Goal: Information Seeking & Learning: Find specific fact

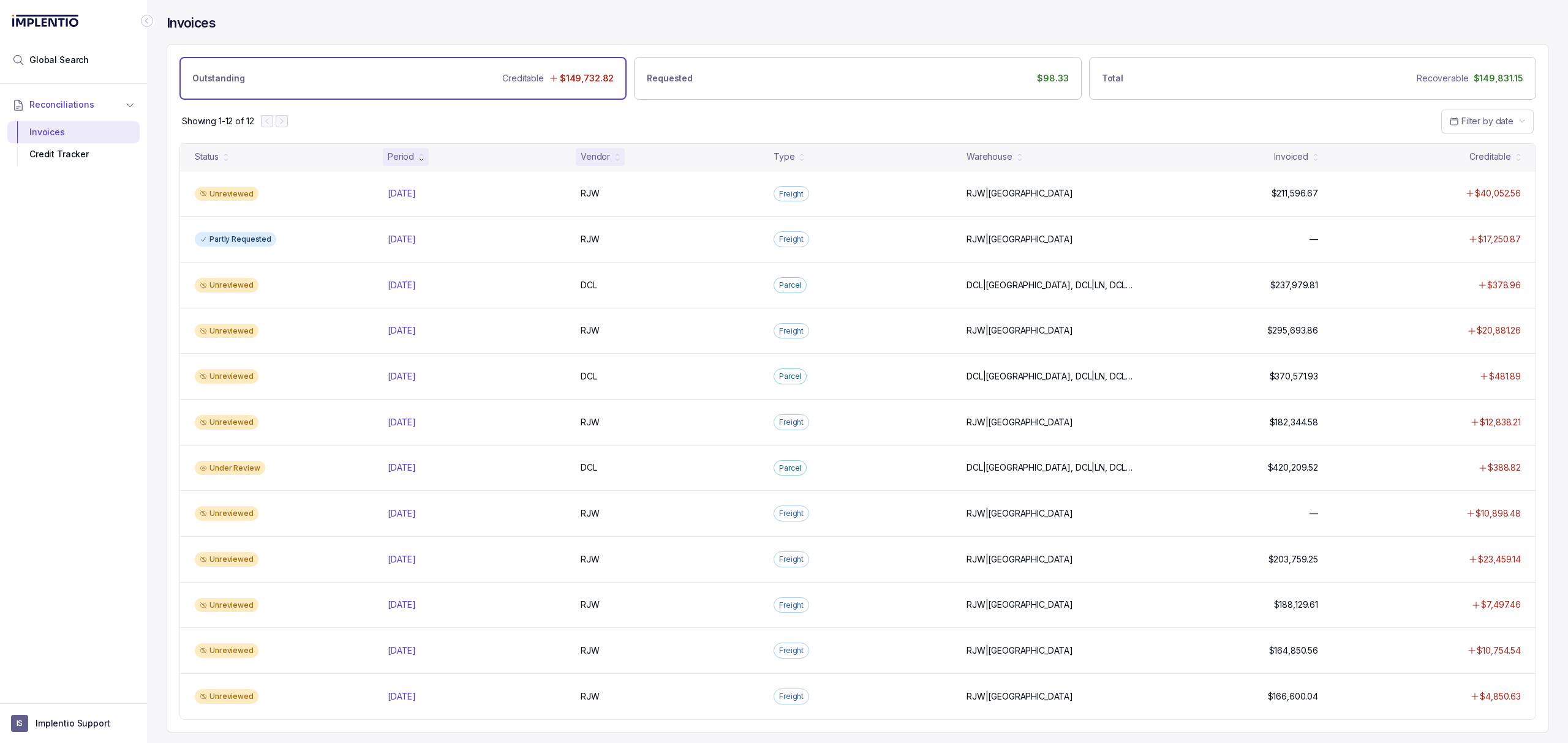
click at [602, 160] on div "Vendor" at bounding box center [595, 156] width 29 height 12
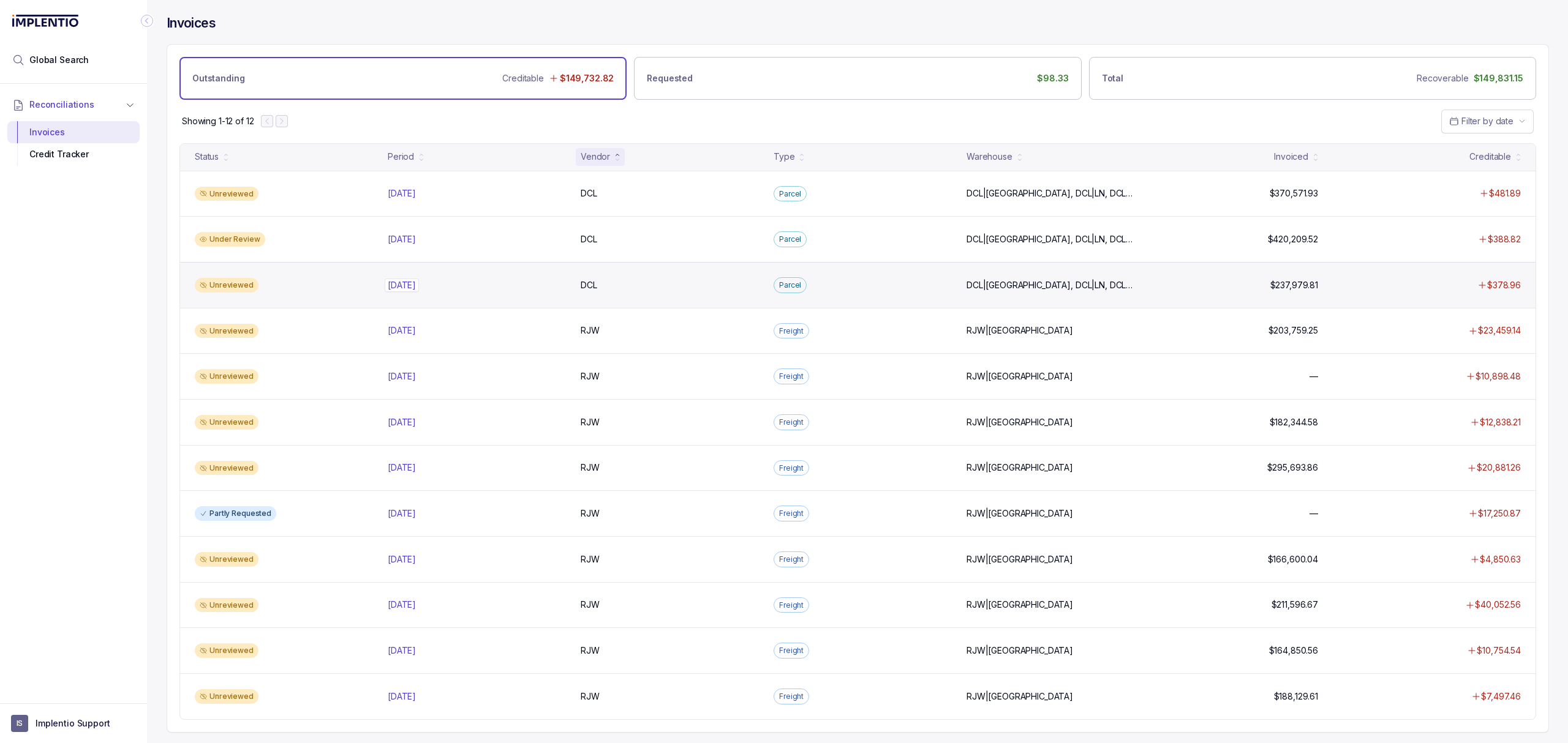
click at [407, 287] on p "[DATE]" at bounding box center [401, 285] width 34 height 14
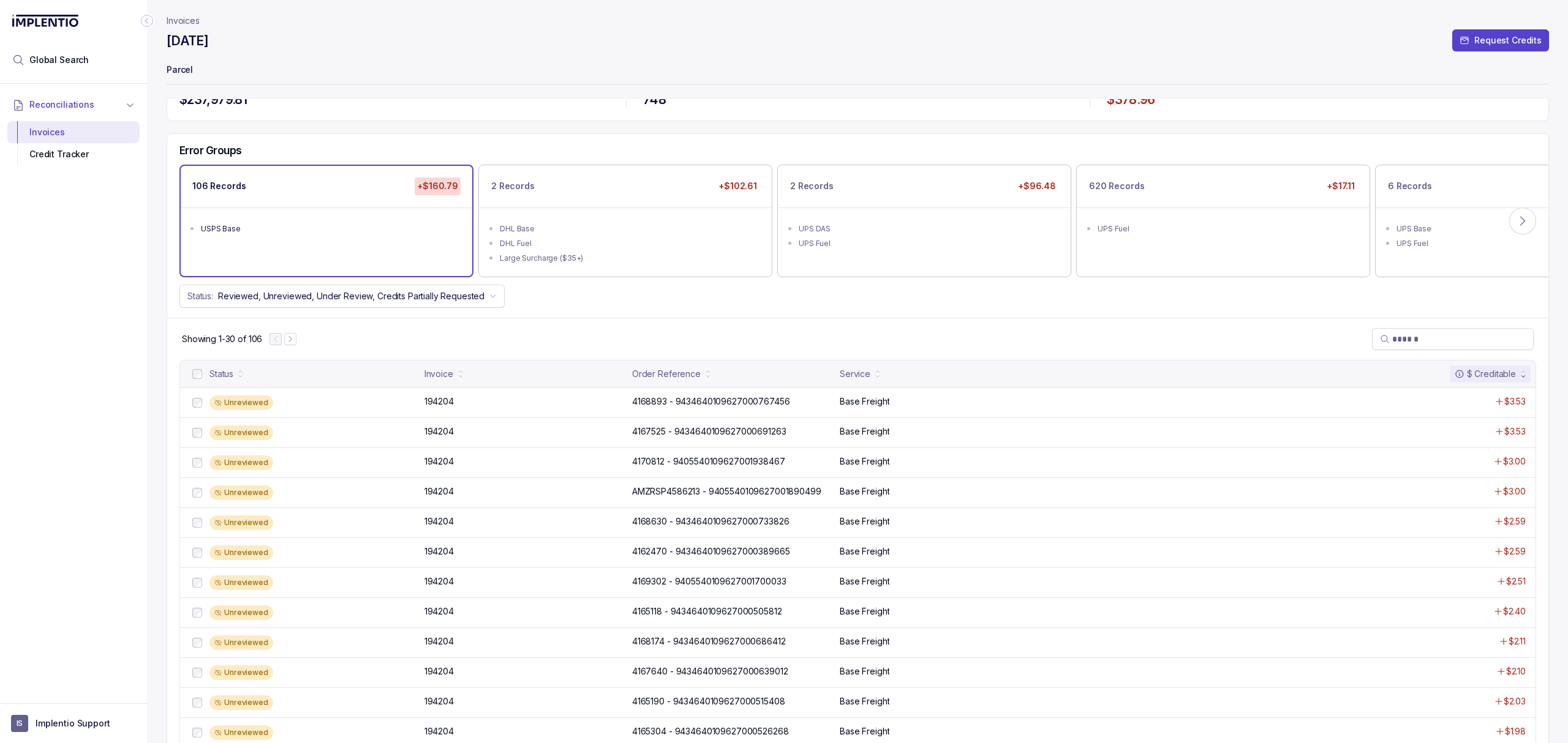
scroll to position [24, 0]
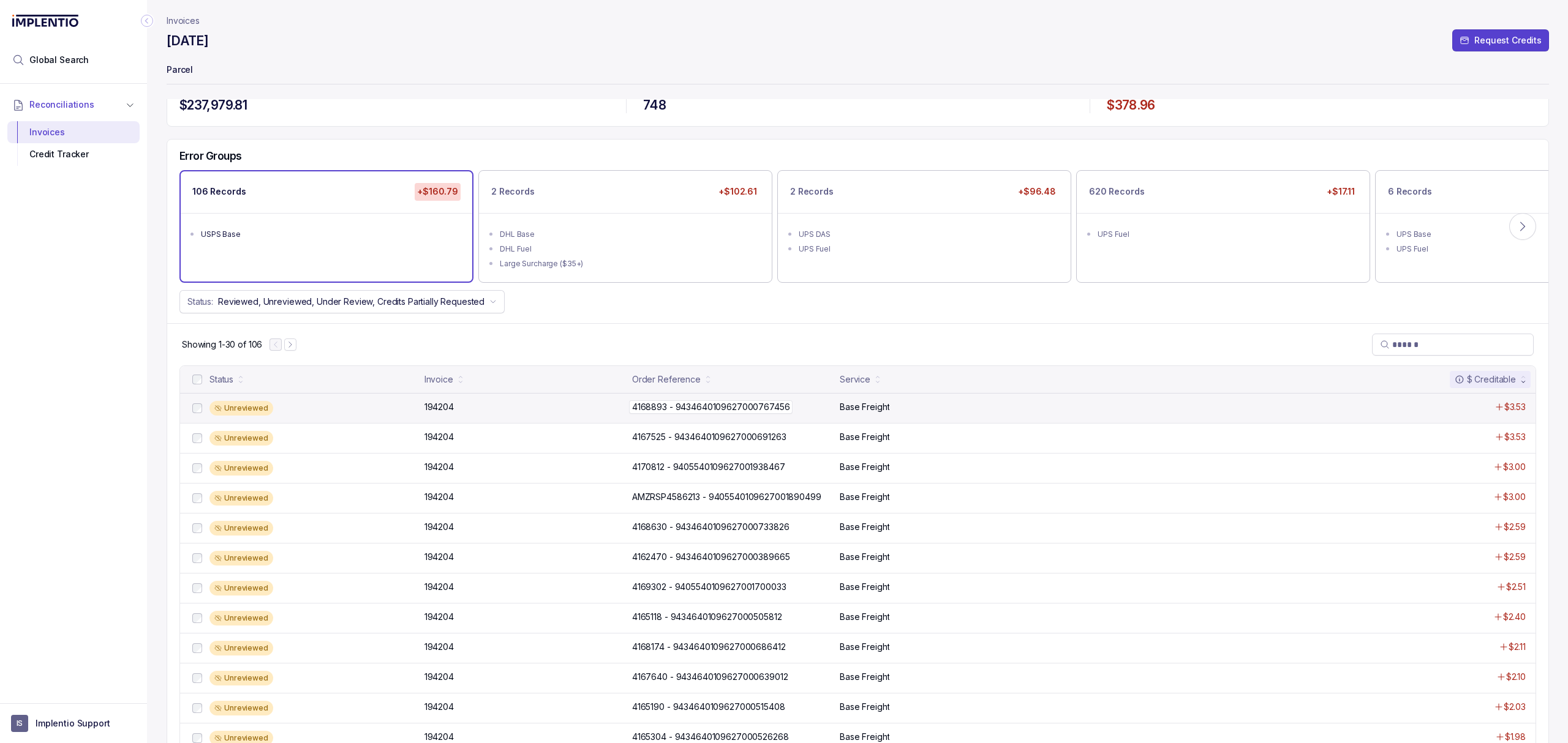
click at [717, 412] on p "4168893 - 9434640109627000767456" at bounding box center [711, 407] width 164 height 14
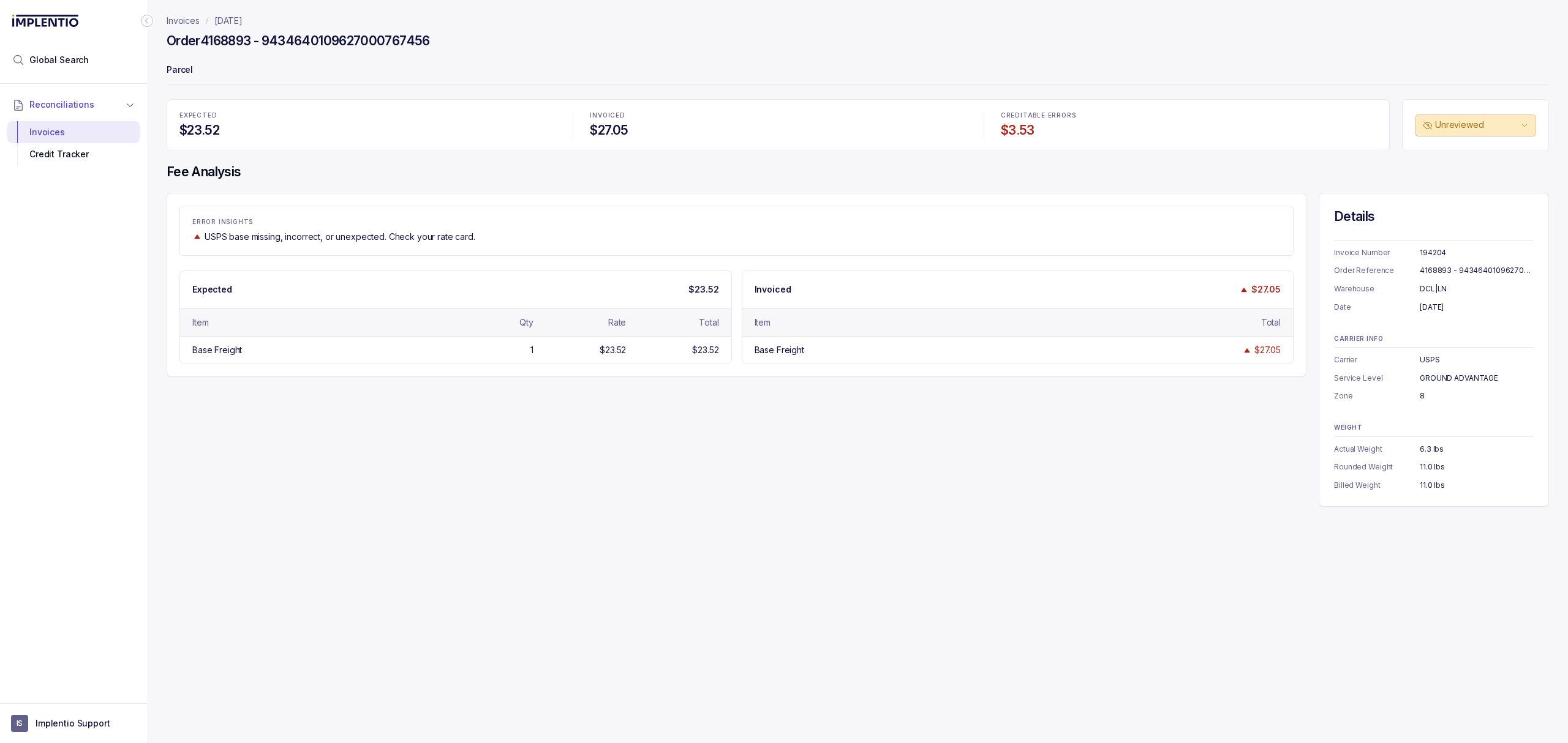
click at [758, 437] on div "ERROR INSIGHTS USPS base missing, incorrect, or unexpected. Check your rate car…" at bounding box center [858, 350] width 1382 height 314
click at [1431, 467] on div "11.0 lbs" at bounding box center [1476, 467] width 114 height 12
click at [651, 471] on div "ERROR INSIGHTS USPS base missing, incorrect, or unexpected. Check your rate car…" at bounding box center [858, 350] width 1382 height 314
click at [640, 348] on div "$23.52" at bounding box center [675, 350] width 88 height 12
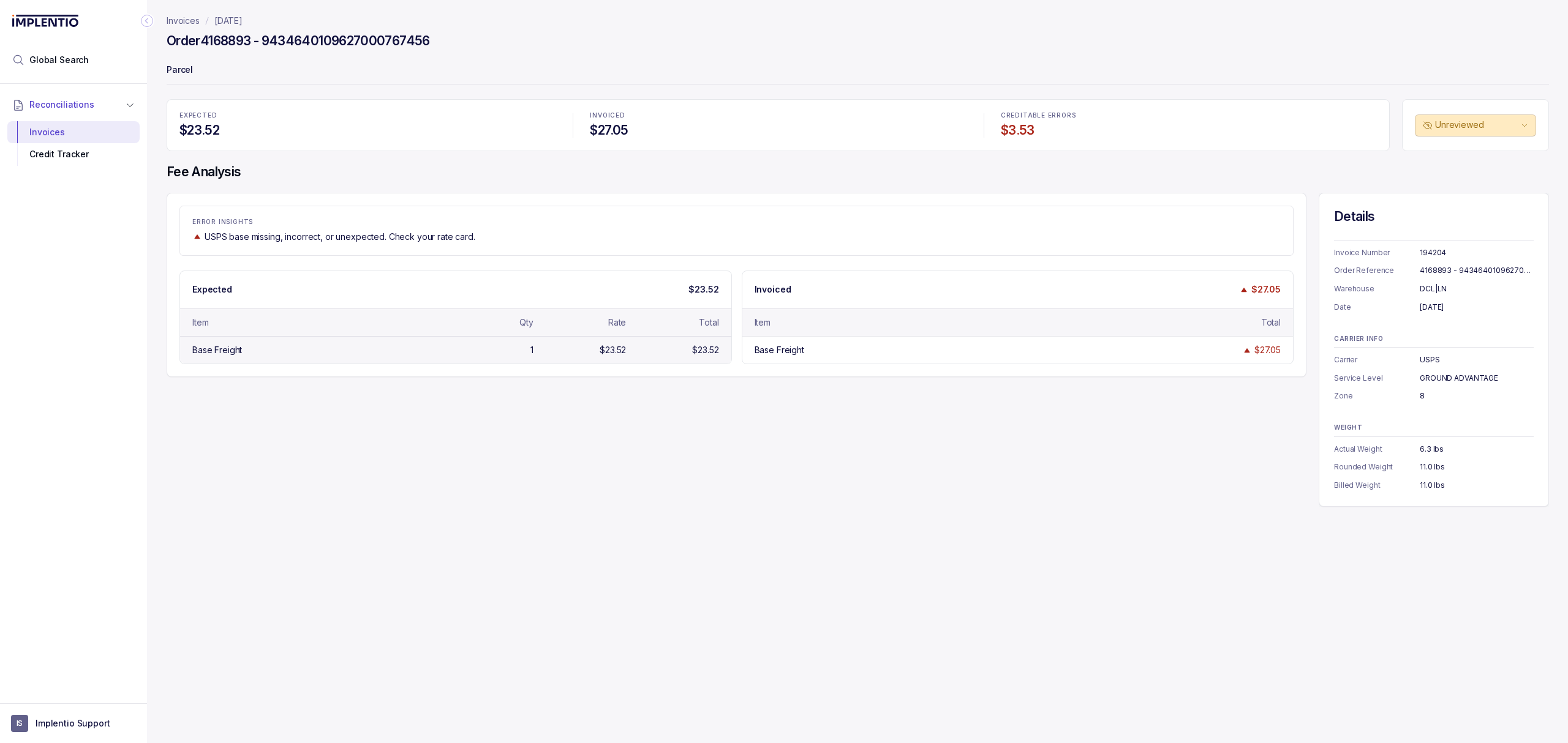
click at [615, 352] on div "$23.52" at bounding box center [613, 350] width 26 height 12
click at [1263, 356] on div "$27.05" at bounding box center [1268, 350] width 26 height 12
click at [885, 454] on div "ERROR INSIGHTS USPS base missing, incorrect, or unexpected. Check your rate car…" at bounding box center [858, 350] width 1382 height 314
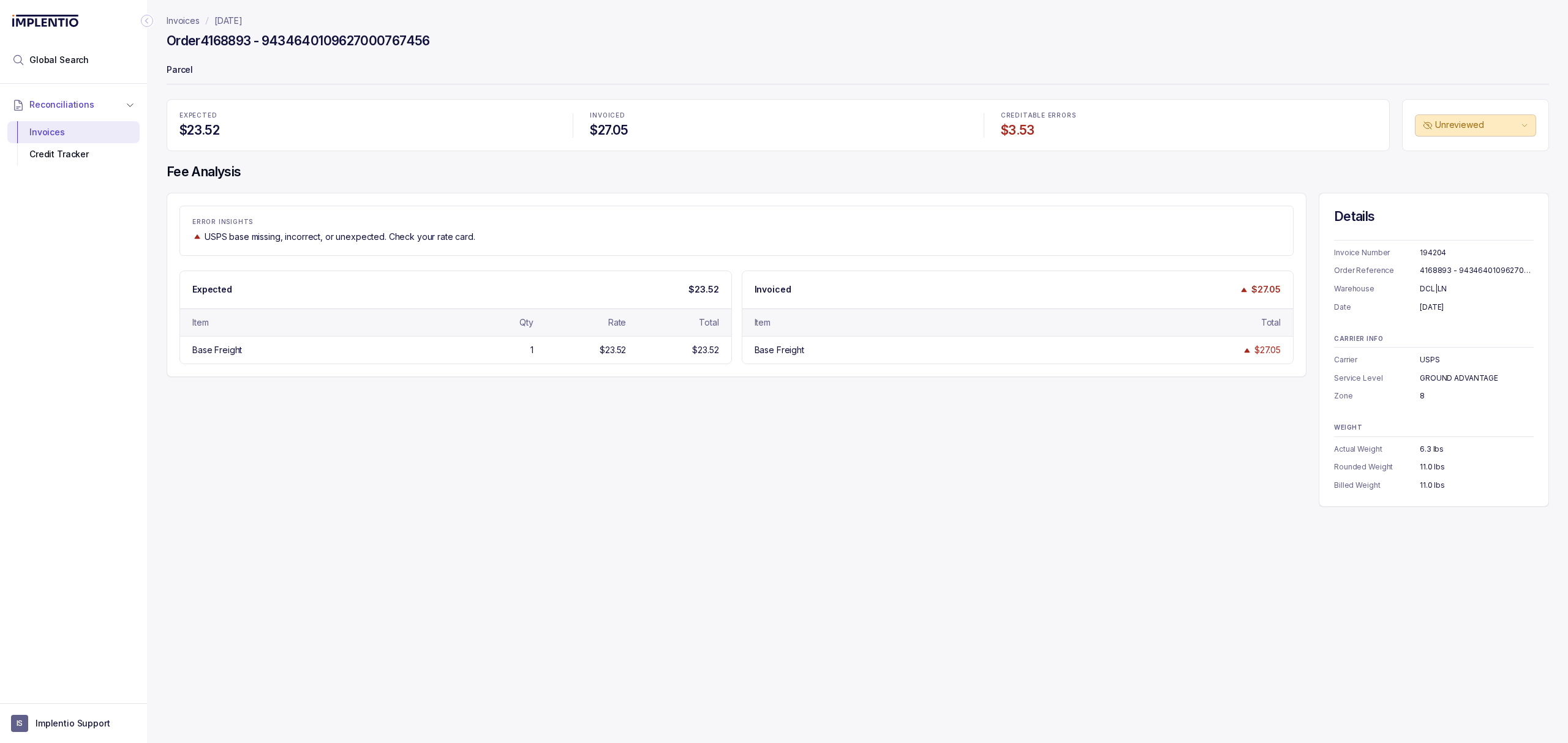
click at [917, 637] on div "Invoices [DATE] Order 4168893 - 9434640109627000767456 Parcel EXPECTED $23.52 I…" at bounding box center [853, 371] width 1412 height 743
click at [551, 551] on div "Invoices [DATE] Order 4168893 - 9434640109627000767456 Parcel EXPECTED $23.52 I…" at bounding box center [853, 371] width 1412 height 743
click at [519, 537] on div "Invoices [DATE] Order 4168893 - 9434640109627000767456 Parcel EXPECTED $23.52 I…" at bounding box center [853, 371] width 1412 height 743
click at [509, 523] on div "Invoices [DATE] Order 4168893 - 9434640109627000767456 Parcel EXPECTED $23.52 I…" at bounding box center [853, 371] width 1412 height 743
click at [464, 517] on div "Invoices [DATE] Order 4168893 - 9434640109627000767456 Parcel EXPECTED $23.52 I…" at bounding box center [853, 371] width 1412 height 743
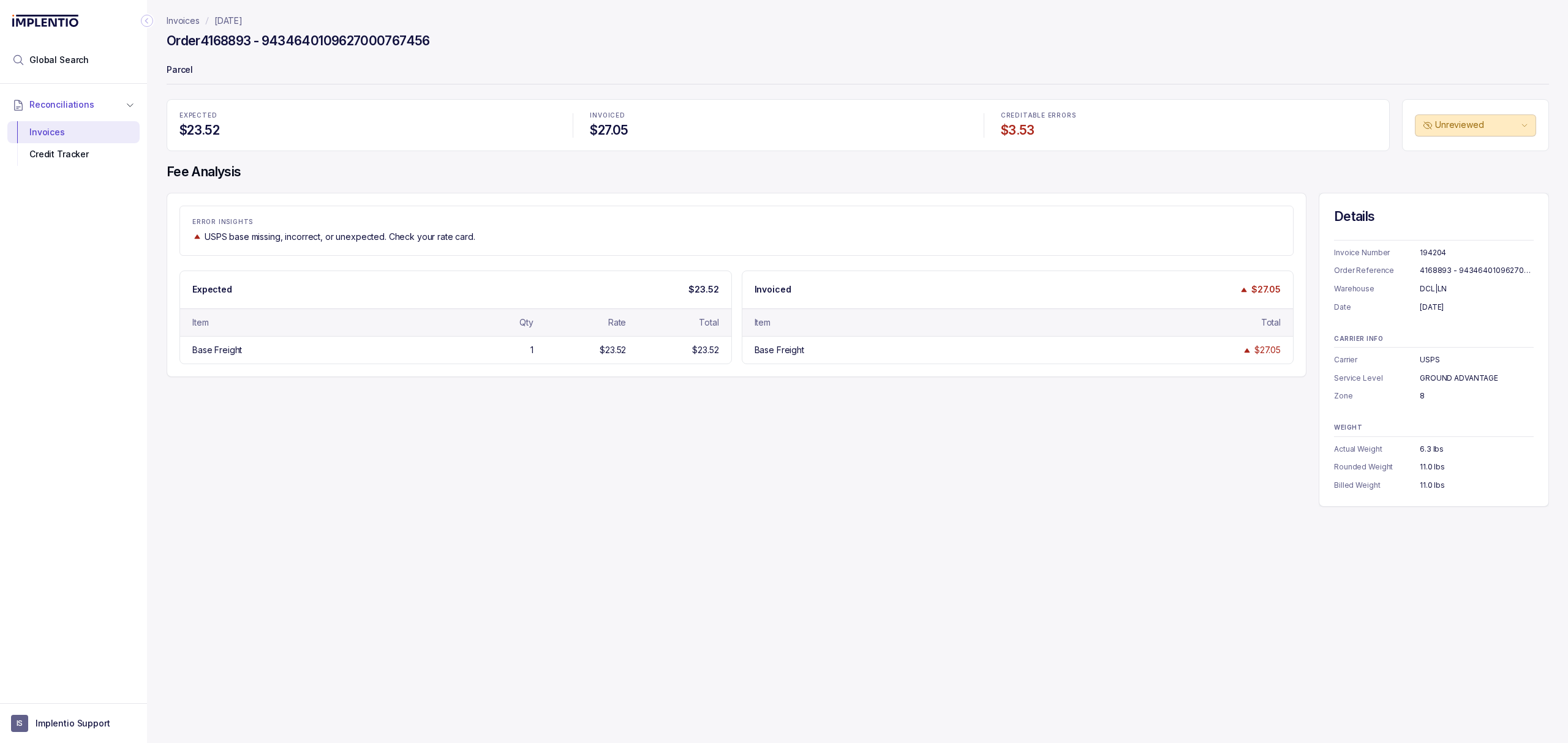
click at [451, 515] on div "Invoices [DATE] Order 4168893 - 9434640109627000767456 Parcel EXPECTED $23.52 I…" at bounding box center [853, 371] width 1412 height 743
click at [439, 518] on div "Invoices [DATE] Order 4168893 - 9434640109627000767456 Parcel EXPECTED $23.52 I…" at bounding box center [853, 371] width 1412 height 743
click at [432, 525] on div "Invoices [DATE] Order 4168893 - 9434640109627000767456 Parcel EXPECTED $23.52 I…" at bounding box center [853, 371] width 1412 height 743
click at [437, 525] on div "Invoices [DATE] Order 4168893 - 9434640109627000767456 Parcel EXPECTED $23.52 I…" at bounding box center [853, 371] width 1412 height 743
click at [422, 523] on div "Invoices [DATE] Order 4168893 - 9434640109627000767456 Parcel EXPECTED $23.52 I…" at bounding box center [853, 371] width 1412 height 743
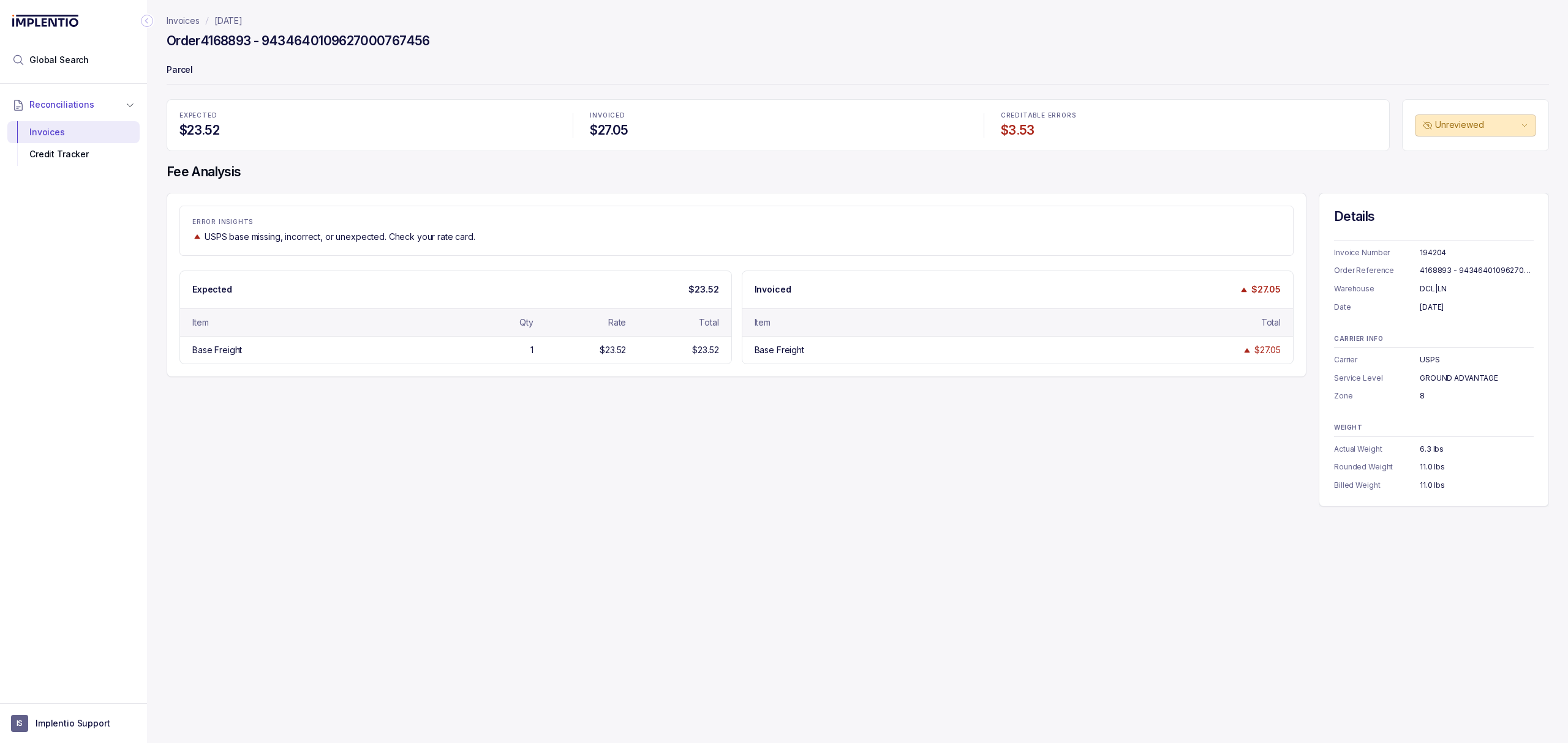
click at [422, 523] on div "Invoices [DATE] Order 4168893 - 9434640109627000767456 Parcel EXPECTED $23.52 I…" at bounding box center [853, 371] width 1412 height 743
click at [942, 474] on div "ERROR INSIGHTS USPS base missing, incorrect, or unexpected. Check your rate car…" at bounding box center [858, 350] width 1382 height 314
click at [241, 37] on h4 "Order 4168893 - 9434640109627000767456" at bounding box center [298, 41] width 264 height 17
drag, startPoint x: 205, startPoint y: 39, endPoint x: 257, endPoint y: 37, distance: 52.0
click at [257, 37] on h4 "Order 4168893 - 9434640109627000767456" at bounding box center [298, 41] width 264 height 17
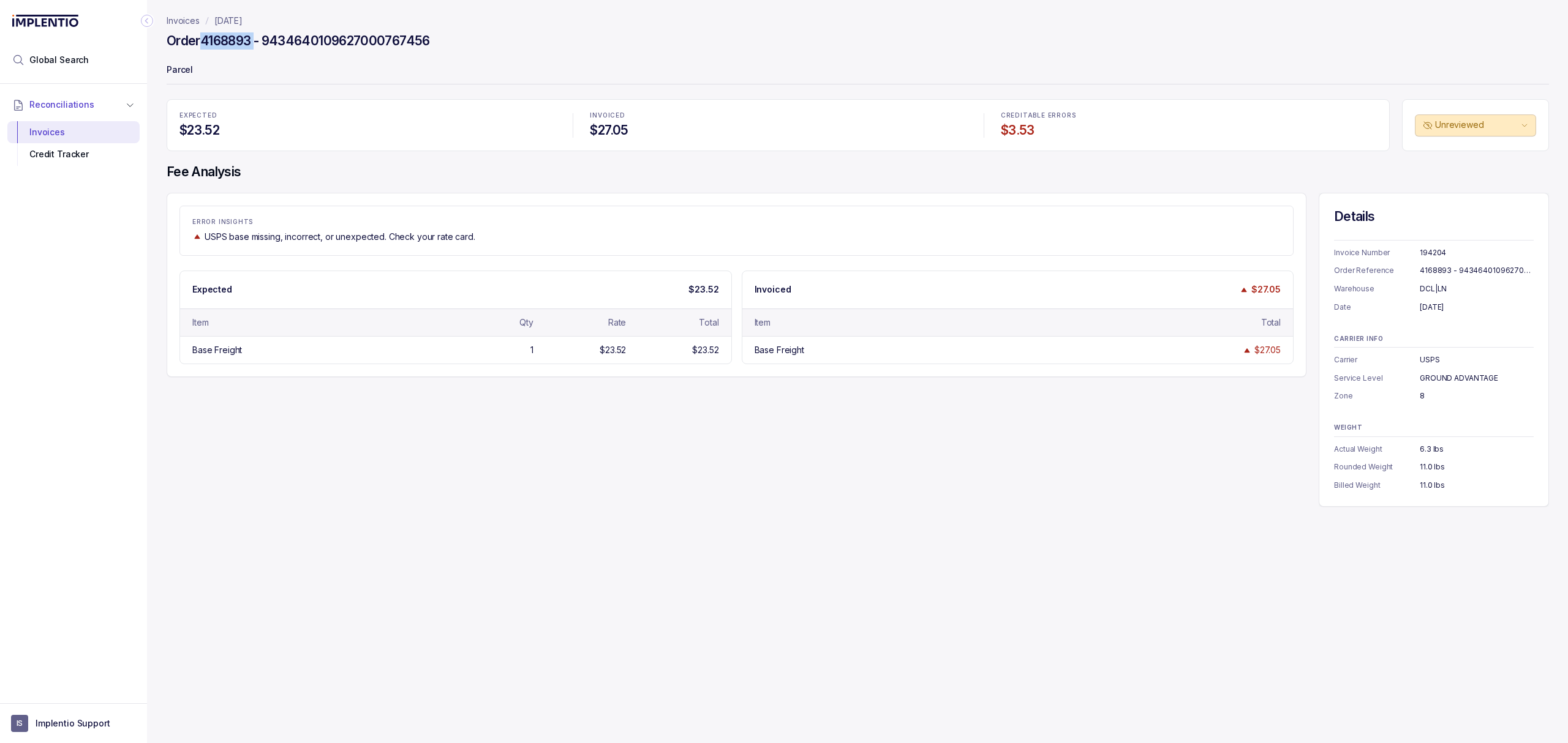
copy h4 "4168893"
drag, startPoint x: 1130, startPoint y: 414, endPoint x: 1160, endPoint y: 399, distance: 33.5
click at [1150, 407] on div "ERROR INSIGHTS USPS base missing, incorrect, or unexpected. Check your rate car…" at bounding box center [858, 350] width 1382 height 314
click at [631, 431] on div "ERROR INSIGHTS USPS base missing, incorrect, or unexpected. Check your rate car…" at bounding box center [858, 350] width 1382 height 314
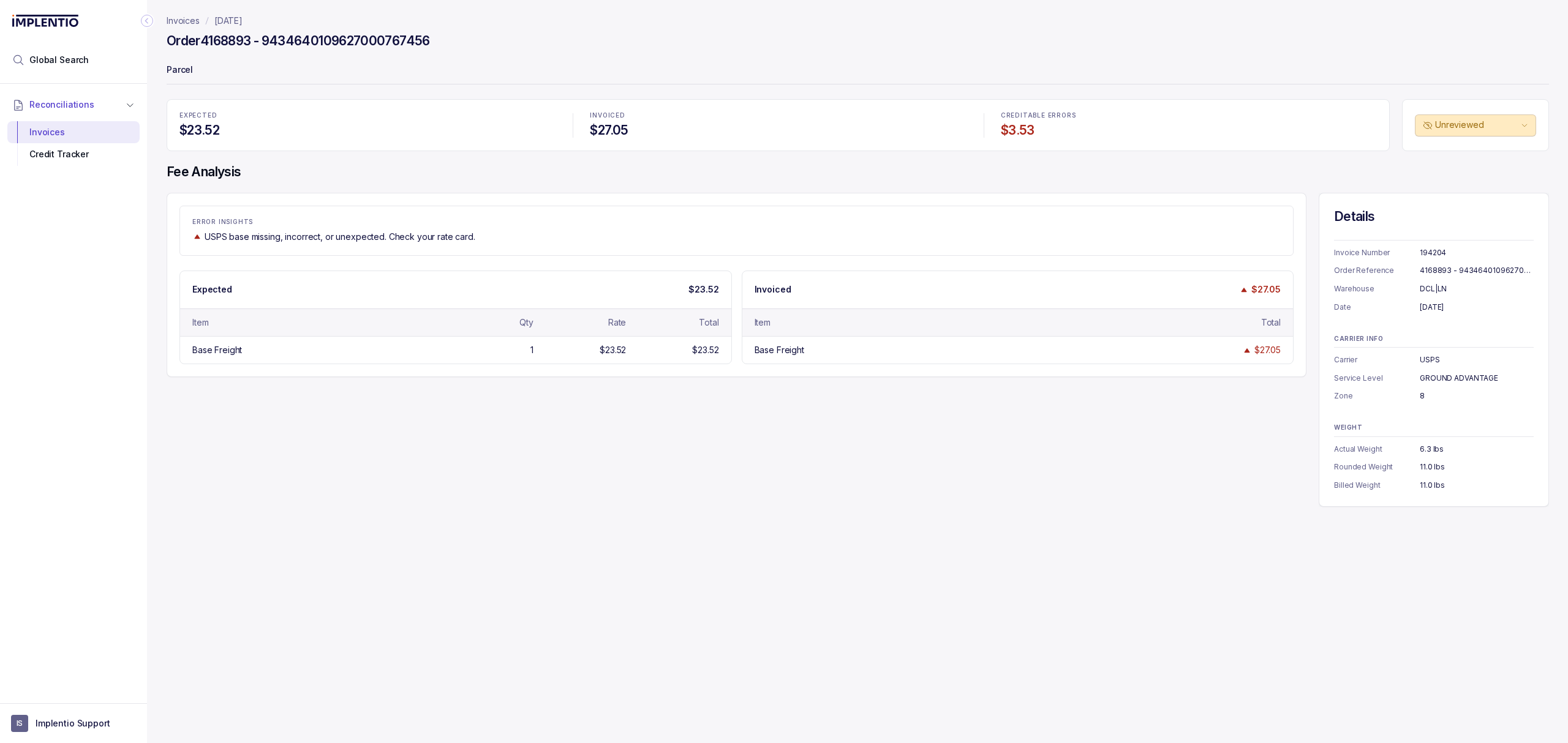
click at [631, 431] on div "ERROR INSIGHTS USPS base missing, incorrect, or unexpected. Check your rate car…" at bounding box center [858, 350] width 1382 height 314
click at [673, 420] on div "ERROR INSIGHTS USPS base missing, incorrect, or unexpected. Check your rate car…" at bounding box center [858, 350] width 1382 height 314
click at [687, 416] on div "ERROR INSIGHTS USPS base missing, incorrect, or unexpected. Check your rate car…" at bounding box center [858, 350] width 1382 height 314
click at [732, 410] on div "ERROR INSIGHTS USPS base missing, incorrect, or unexpected. Check your rate car…" at bounding box center [858, 350] width 1382 height 314
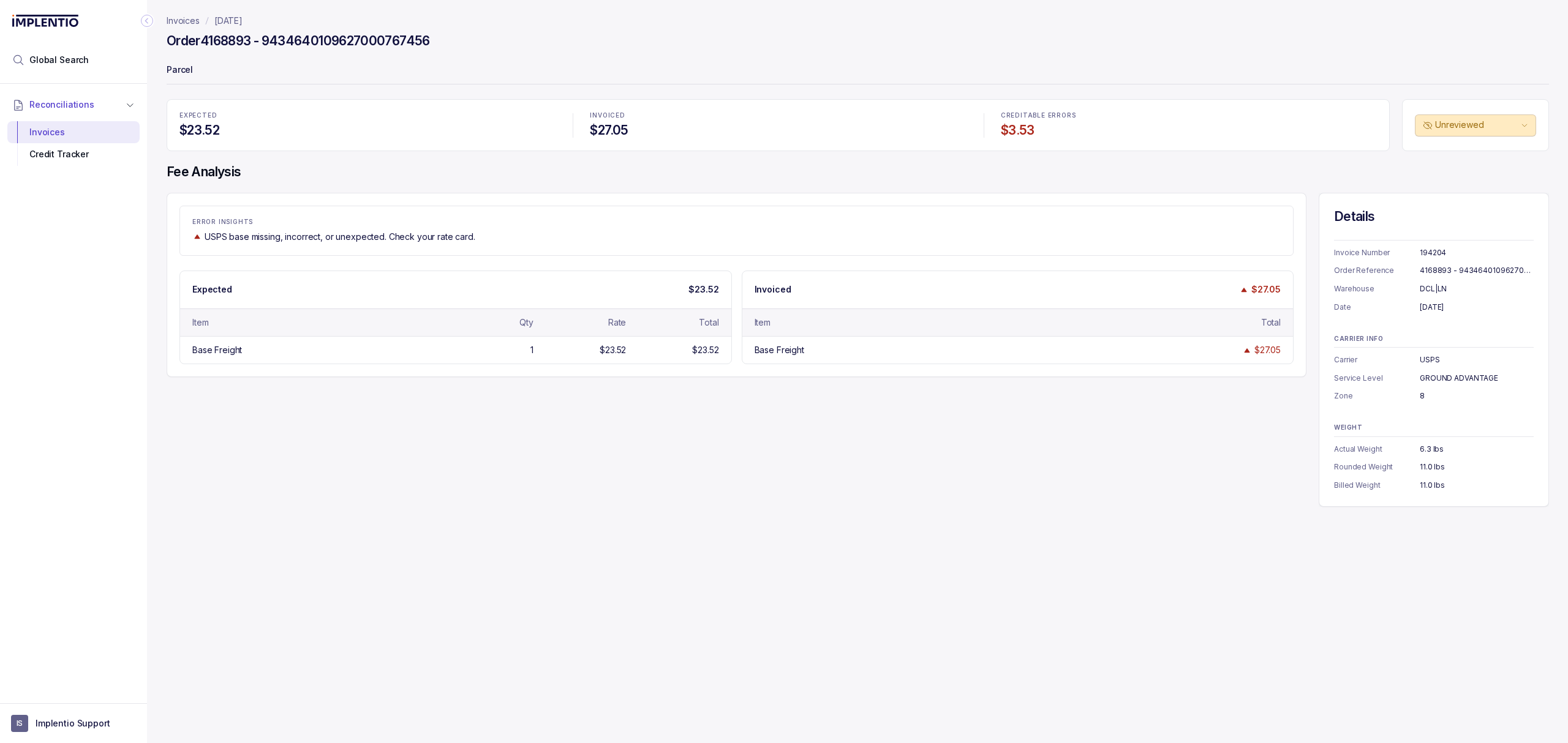
click at [722, 414] on div "ERROR INSIGHTS USPS base missing, incorrect, or unexpected. Check your rate car…" at bounding box center [858, 350] width 1382 height 314
click at [432, 148] on div "EXPECTED $23.52 INVOICED $27.05 CREDITABLE ERRORS $3.53" at bounding box center [778, 125] width 1223 height 52
click at [540, 257] on div "ERROR INSIGHTS USPS base missing, incorrect, or unexpected. Check your rate car…" at bounding box center [736, 285] width 1140 height 184
click at [434, 223] on p "ERROR INSIGHTS" at bounding box center [736, 222] width 1089 height 7
click at [339, 122] on h4 "$23.52" at bounding box center [367, 130] width 376 height 17
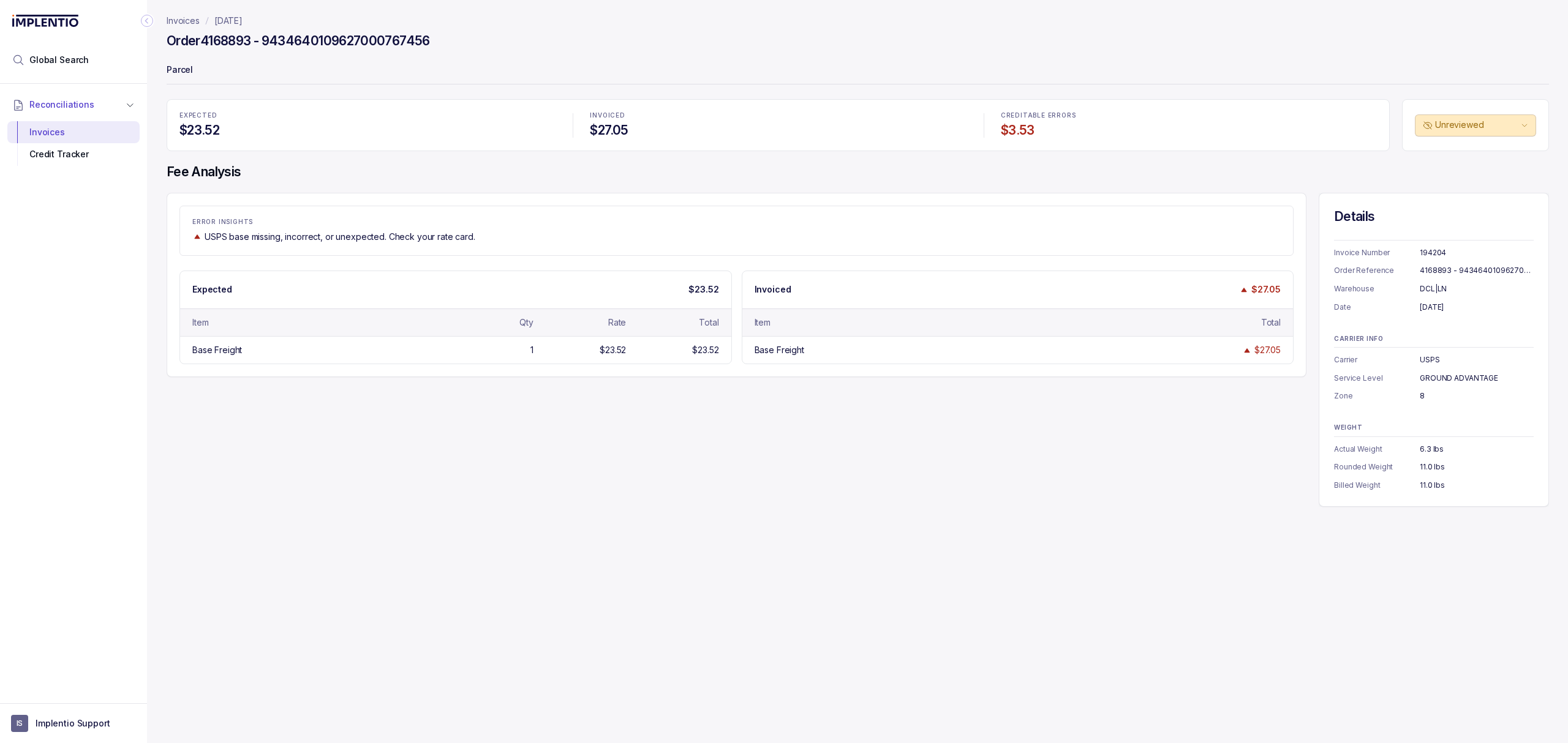
click at [237, 20] on p "[DATE]" at bounding box center [228, 20] width 28 height 12
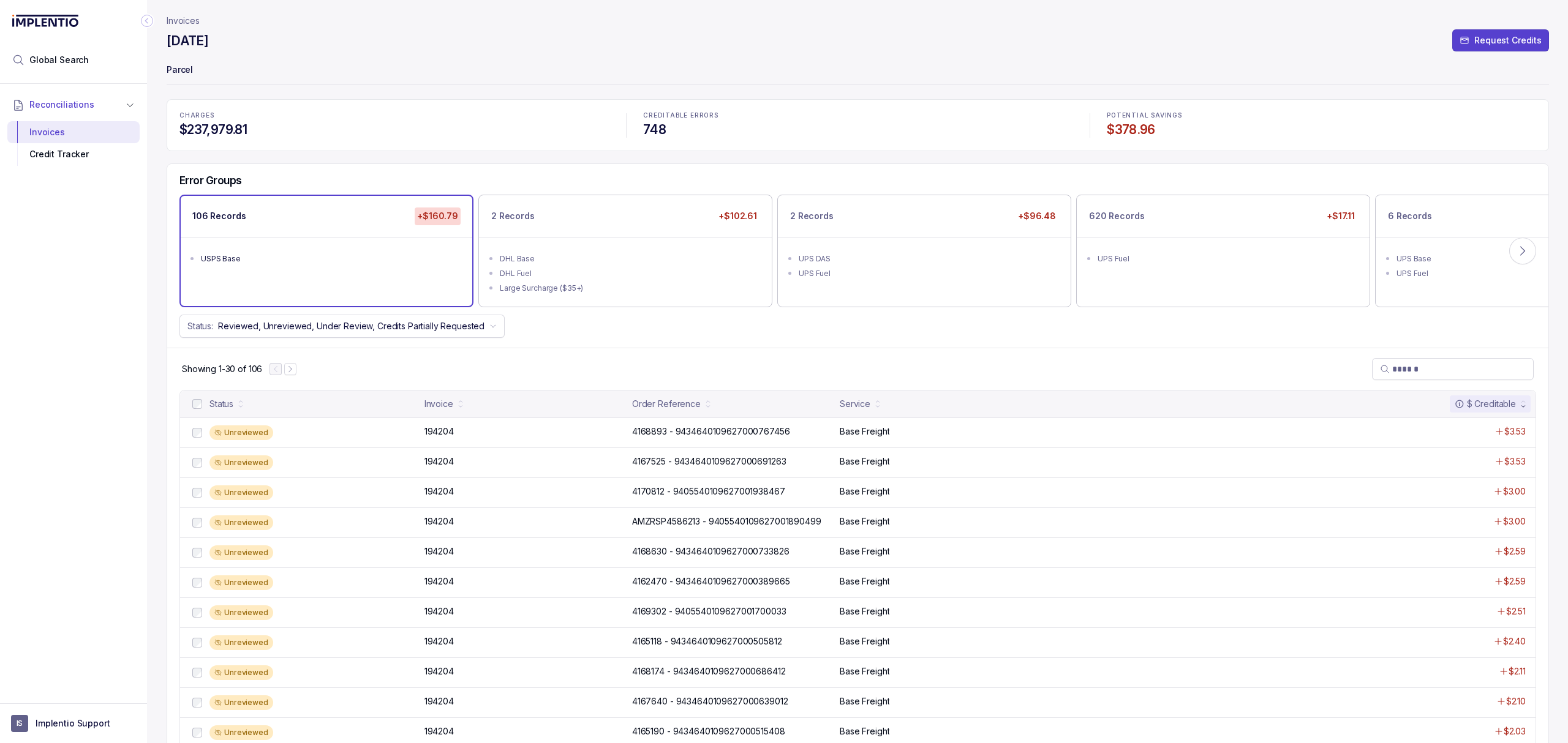
click at [486, 169] on div "Error Groups 106 Records +$160.79 USPS Base 2 Records +$102.61 DHL Base DHL Fue…" at bounding box center [858, 256] width 1381 height 184
click at [430, 126] on h4 "$237,979.81" at bounding box center [394, 129] width 430 height 17
click at [419, 116] on p "CHARGES" at bounding box center [394, 115] width 430 height 7
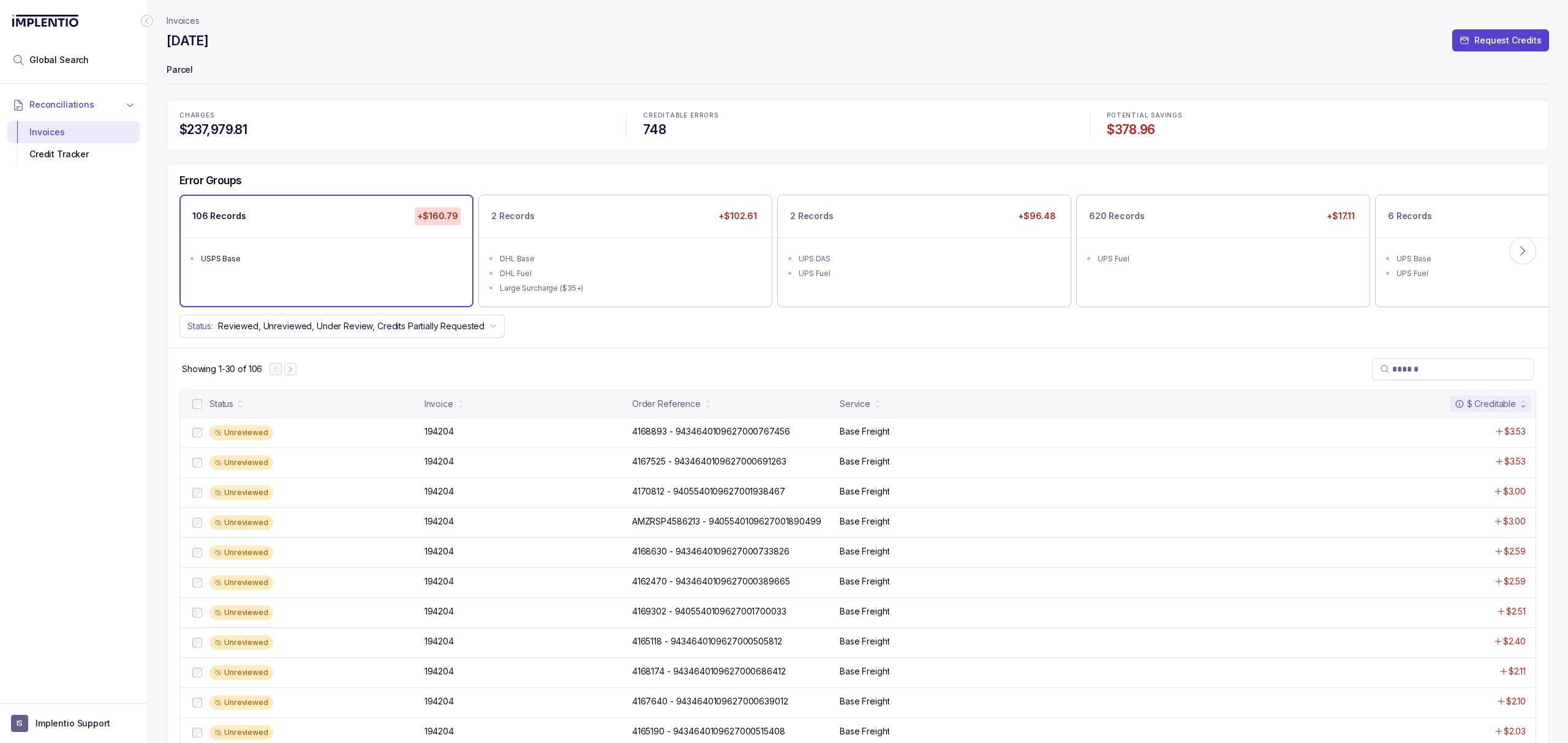
click at [417, 118] on p "CHARGES" at bounding box center [394, 115] width 430 height 7
click at [413, 127] on h4 "$237,979.81" at bounding box center [394, 129] width 430 height 17
click at [583, 332] on div "Status: Reviewed, Unreviewed, Under Review, Credits Partially Requested" at bounding box center [858, 327] width 1381 height 24
click at [687, 267] on div "DHL Fuel" at bounding box center [628, 273] width 258 height 12
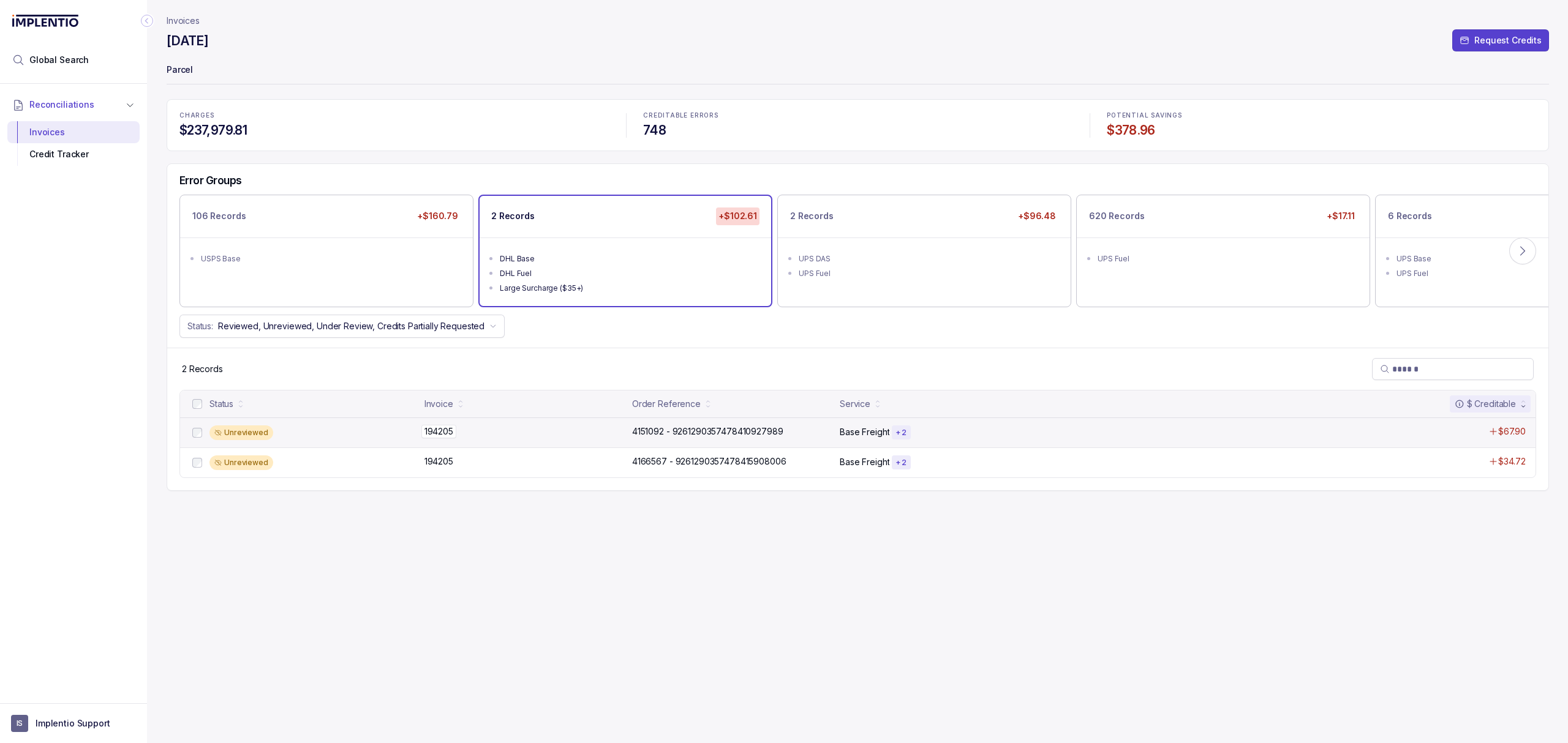
click at [437, 433] on p "194205" at bounding box center [439, 431] width 35 height 14
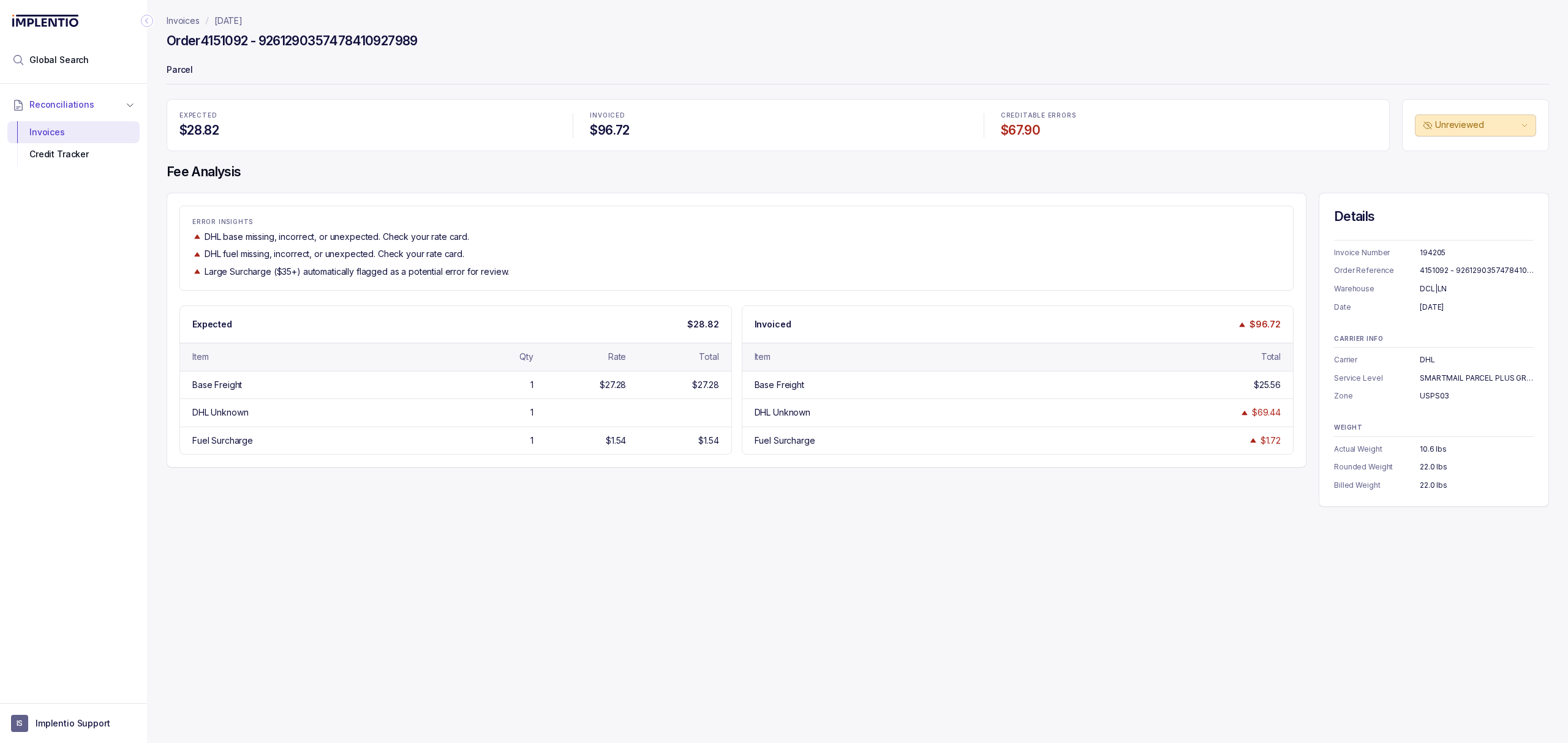
click at [637, 520] on div "Invoices [DATE] Order 4151092 - 9261290357478410927989 Parcel EXPECTED $28.82 I…" at bounding box center [853, 371] width 1412 height 743
click at [505, 525] on div "Invoices [DATE] Order 4151092 - 9261290357478410927989 Parcel EXPECTED $28.82 I…" at bounding box center [853, 371] width 1412 height 743
click at [243, 21] on p "[DATE]" at bounding box center [228, 20] width 28 height 12
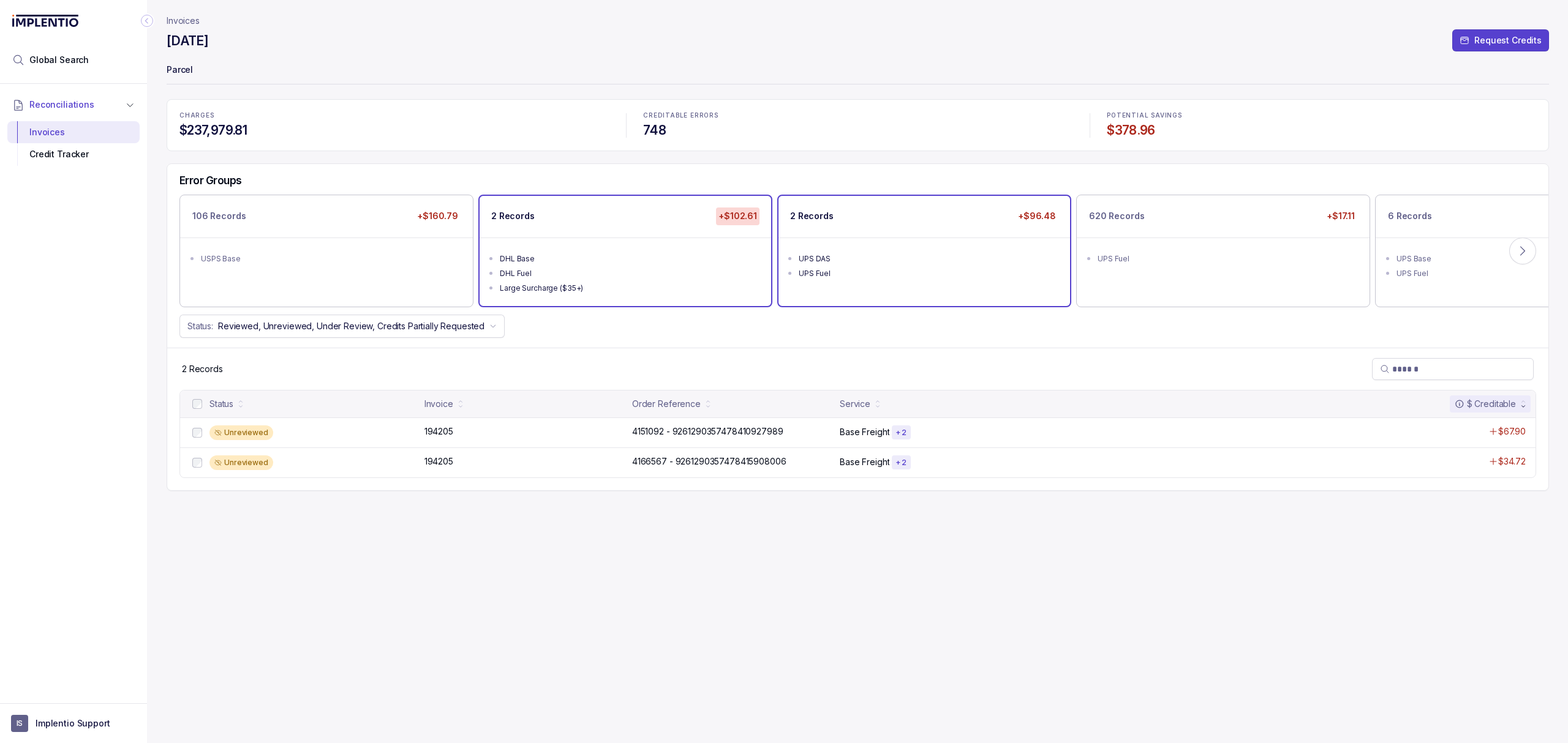
click at [945, 244] on ul "UPS DAS UPS Fuel" at bounding box center [925, 264] width 292 height 54
click at [674, 435] on p "4161457 - 1Z05V6X20395909898" at bounding box center [699, 431] width 141 height 14
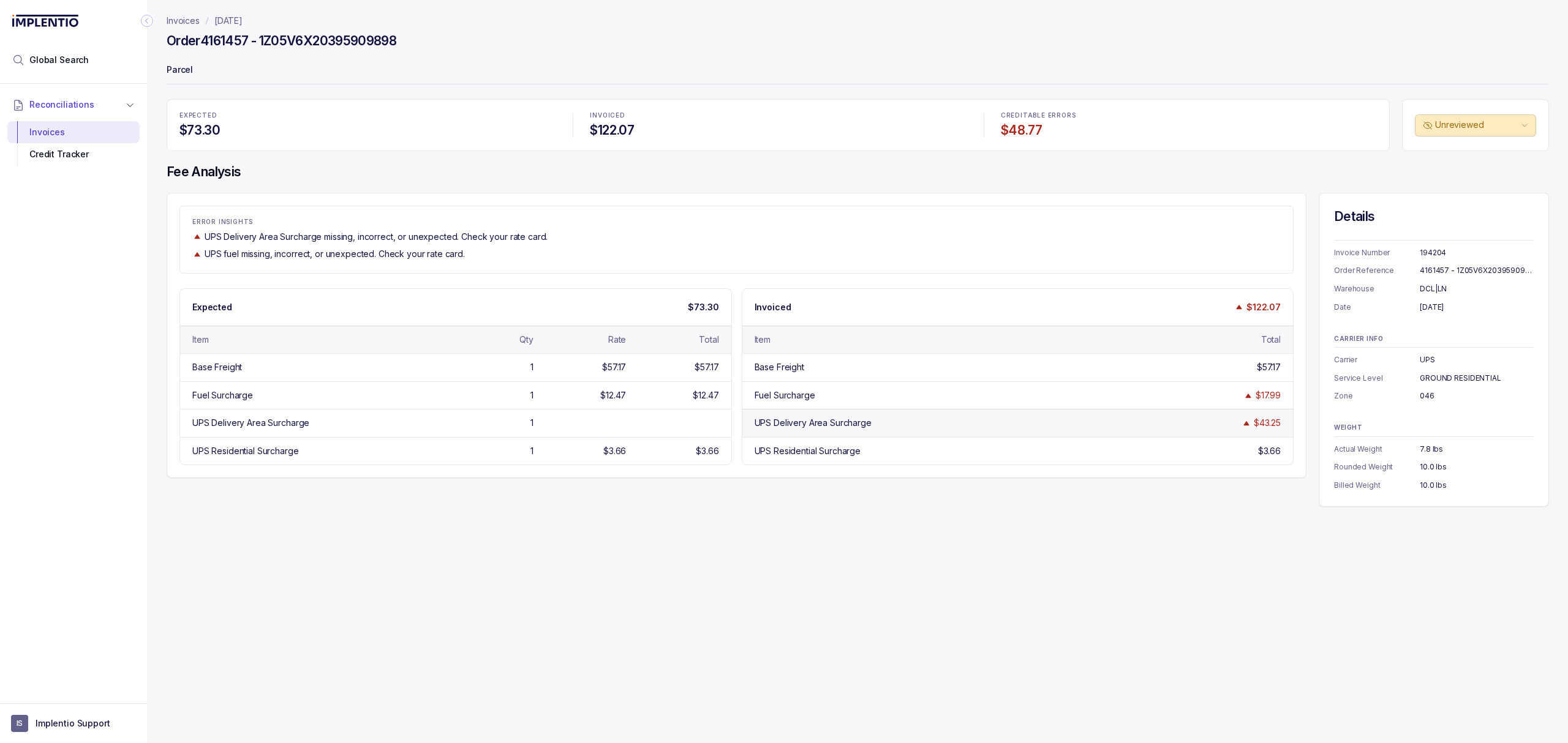
click at [1265, 420] on div "$43.25" at bounding box center [1267, 423] width 27 height 12
click at [1134, 435] on div "UPS Delivery Area Surcharge $43.25" at bounding box center [1017, 423] width 551 height 27
click at [957, 488] on div "ERROR INSIGHTS UPS Delivery Area Surcharge missing, incorrect, or unexpected. C…" at bounding box center [858, 350] width 1382 height 314
click at [891, 502] on div "ERROR INSIGHTS UPS Delivery Area Surcharge missing, incorrect, or unexpected. C…" at bounding box center [858, 350] width 1382 height 314
click at [838, 518] on div "Invoices [DATE] Order 4161457 - 1Z05V6X20395909898 Parcel EXPECTED $73.30 INVOI…" at bounding box center [853, 371] width 1412 height 743
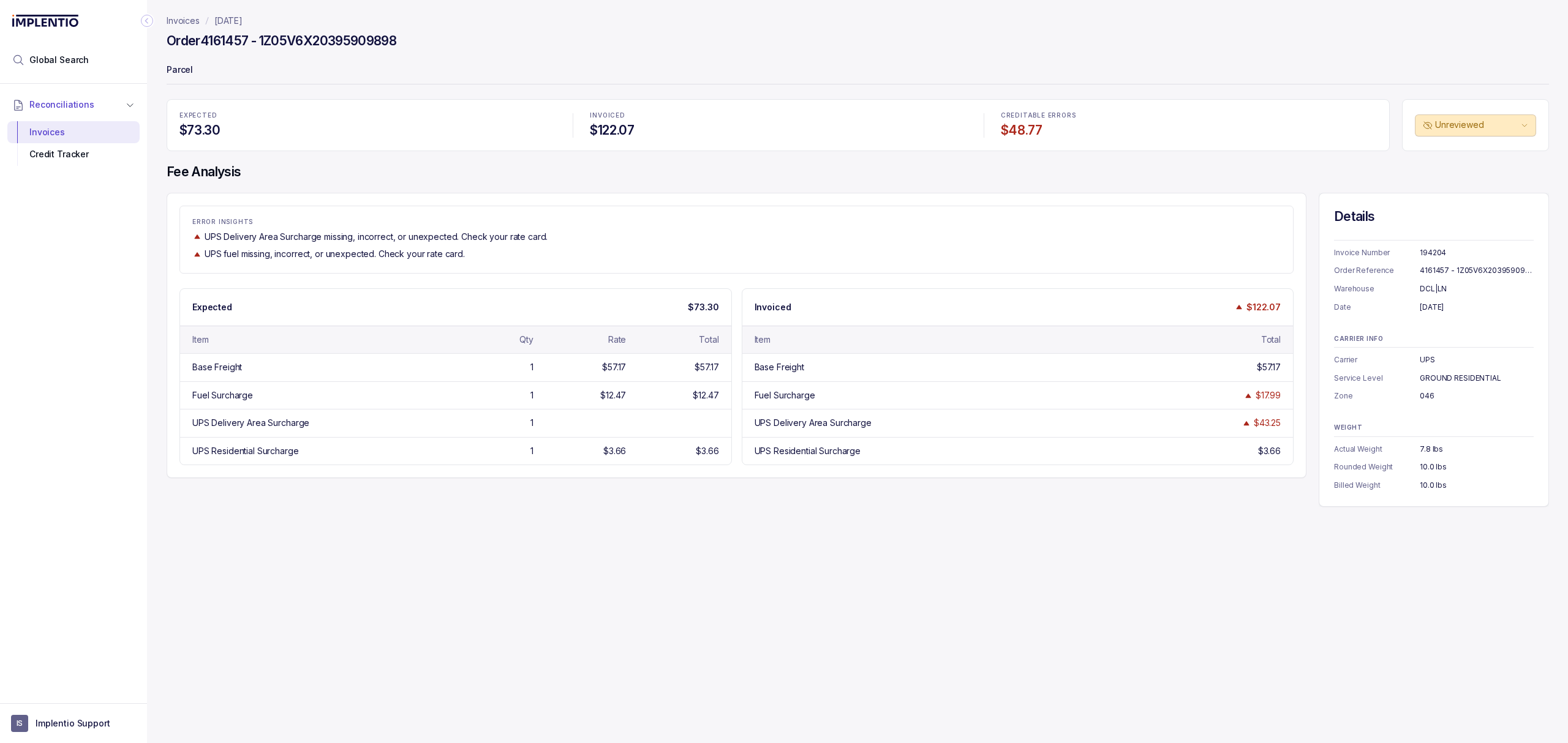
click at [483, 197] on div "ERROR INSIGHTS UPS Delivery Area Surcharge missing, incorrect, or unexpected. C…" at bounding box center [736, 335] width 1140 height 286
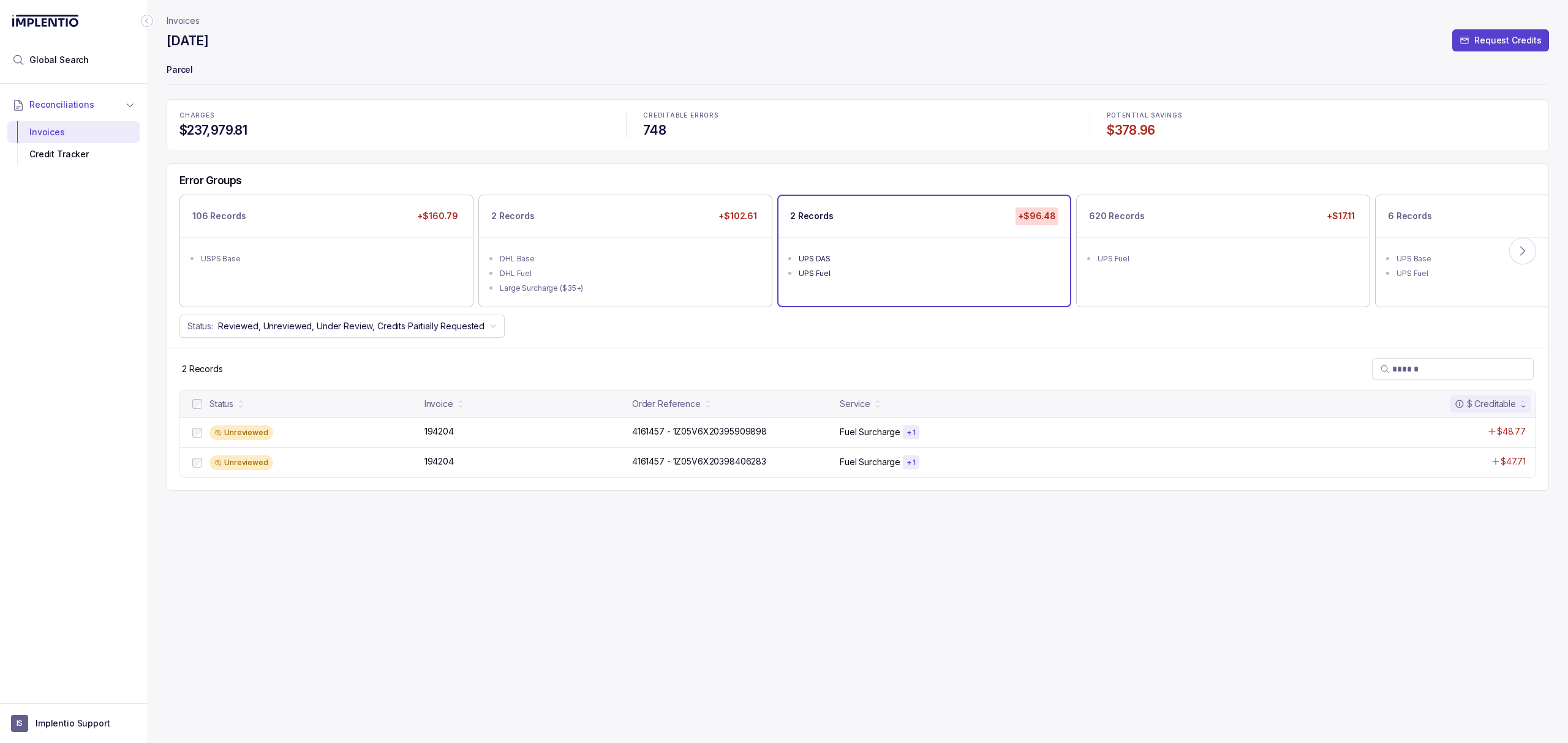
click at [946, 563] on div "Invoices [DATE] Request Credits Parcel CHARGES $237,979.81 CREDITABLE ERRORS 74…" at bounding box center [858, 371] width 1382 height 743
click at [961, 366] on div "2 Records" at bounding box center [858, 369] width 1381 height 42
click at [1289, 380] on div "2 Records" at bounding box center [858, 369] width 1381 height 42
click at [1525, 257] on icon at bounding box center [1522, 251] width 12 height 12
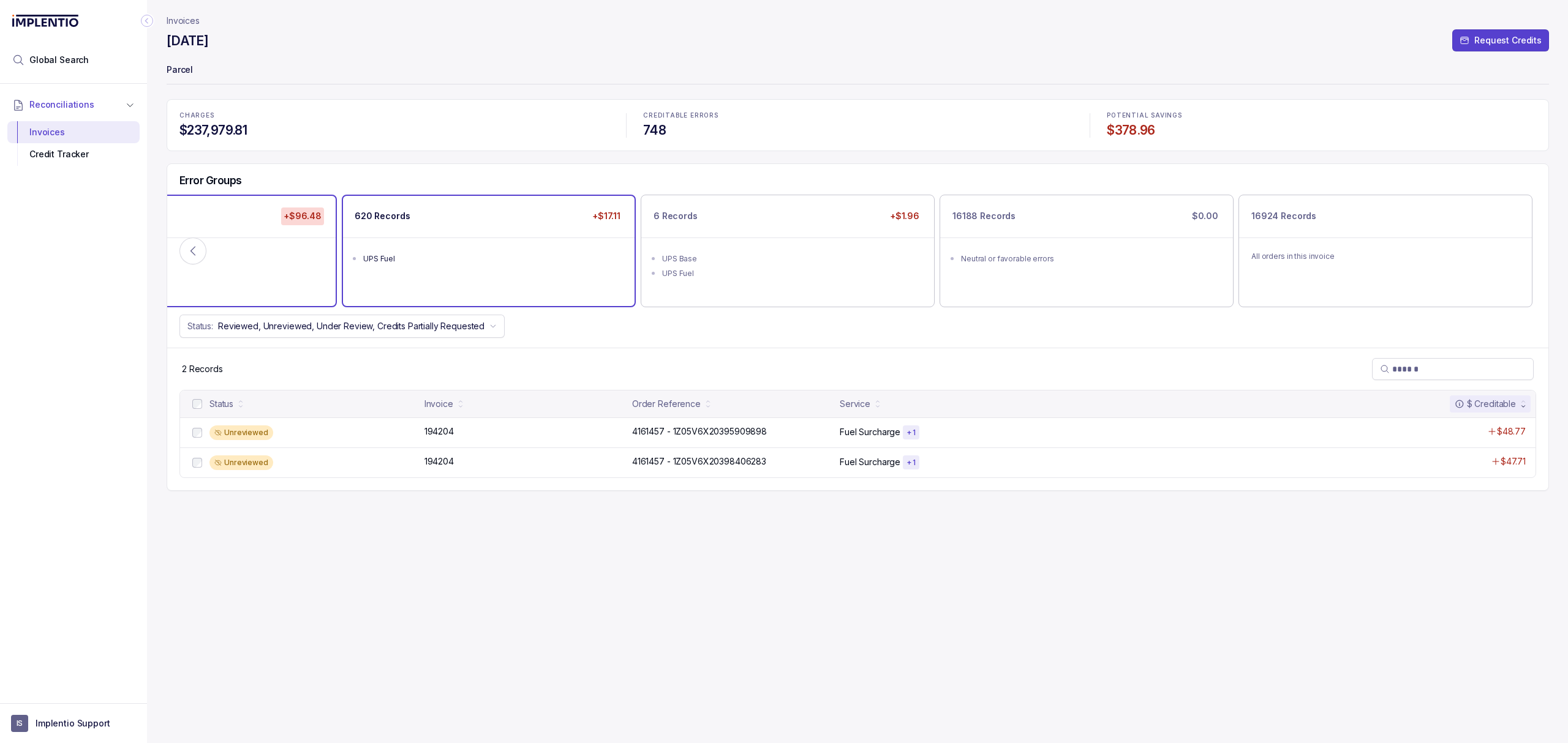
click at [409, 244] on ul "UPS Fuel" at bounding box center [489, 257] width 292 height 39
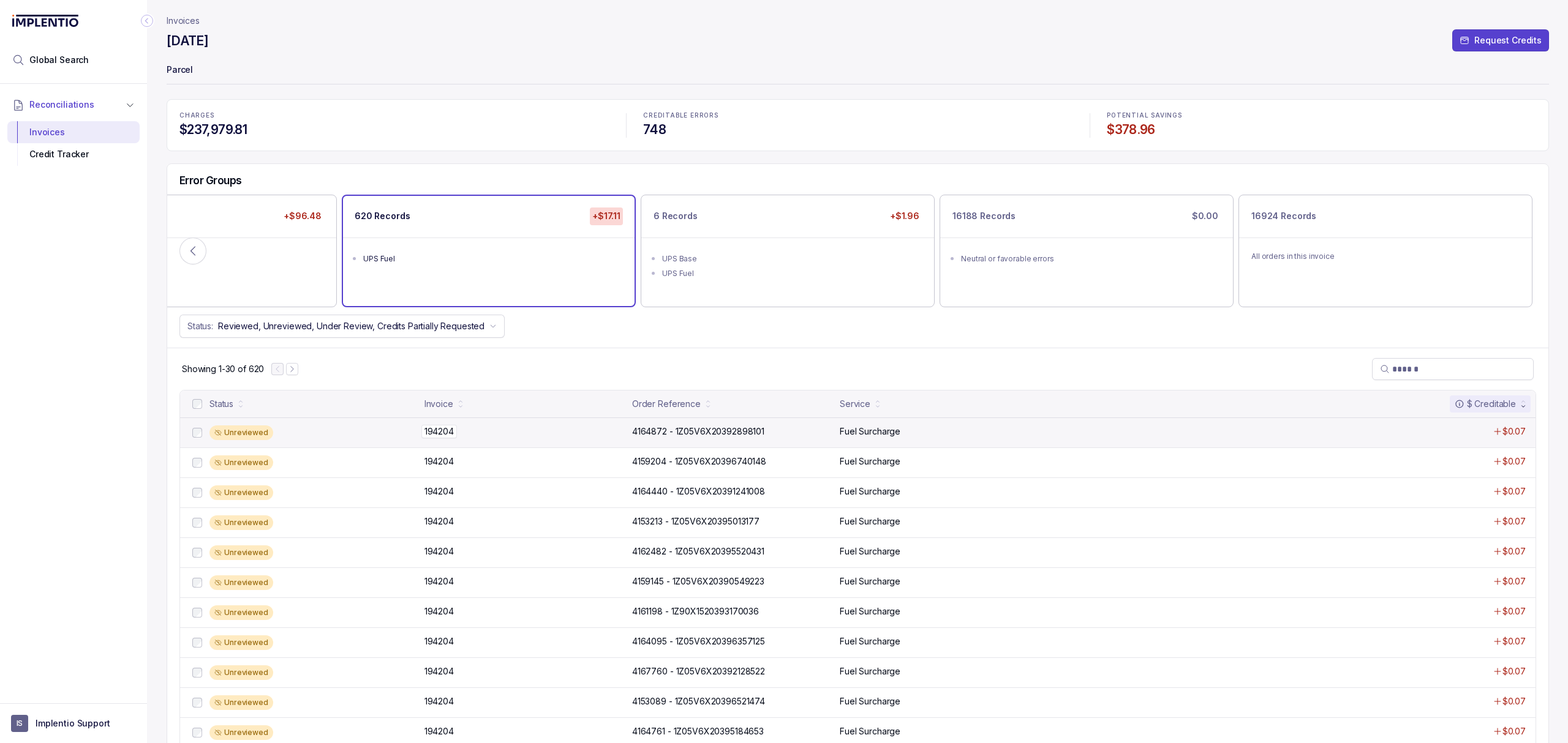
click at [429, 432] on p "194204" at bounding box center [439, 431] width 35 height 14
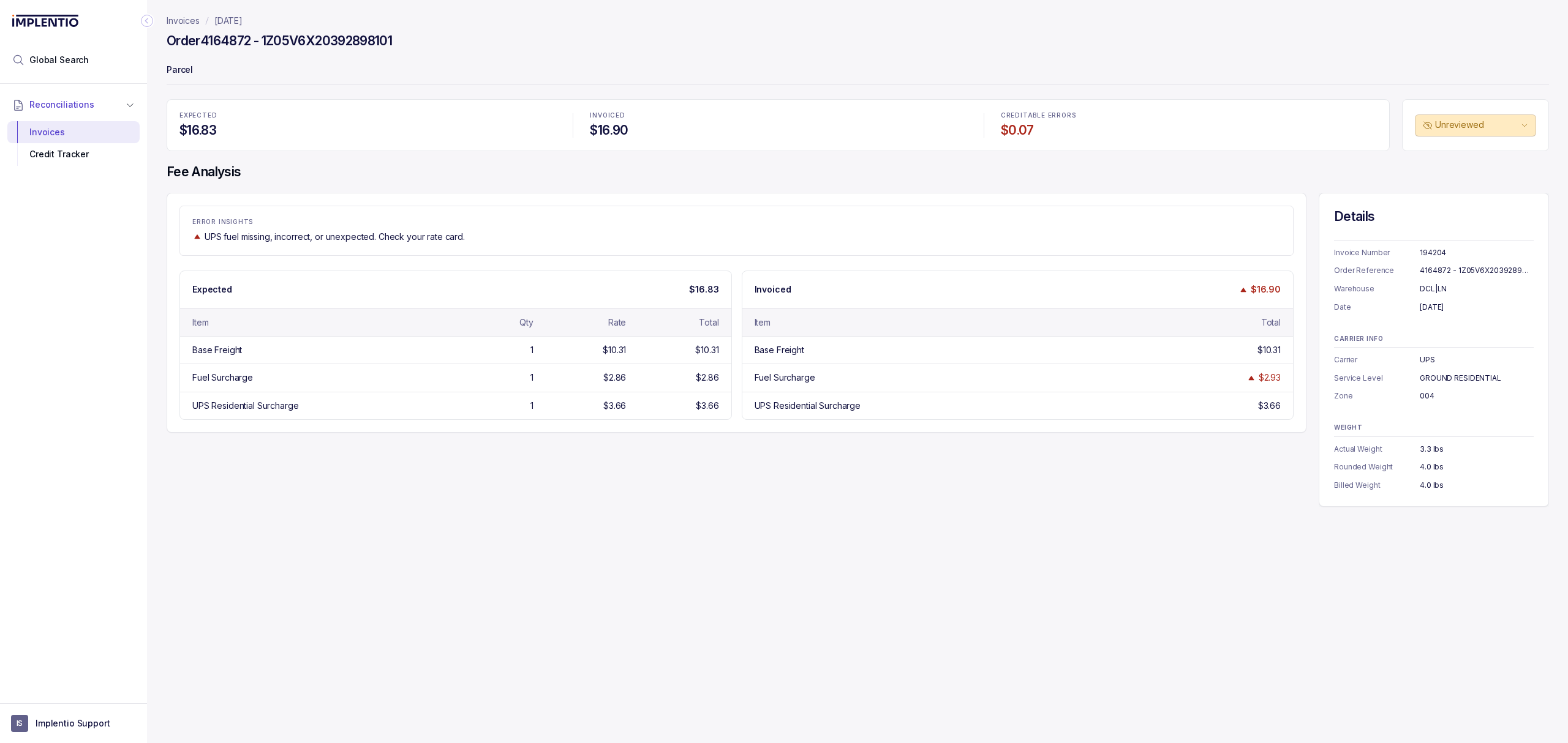
click at [877, 499] on div "ERROR INSIGHTS UPS fuel missing, incorrect, or unexpected. Check your rate card…" at bounding box center [858, 350] width 1382 height 314
click at [753, 368] on div "Fuel Surcharge $2.93" at bounding box center [1017, 377] width 551 height 27
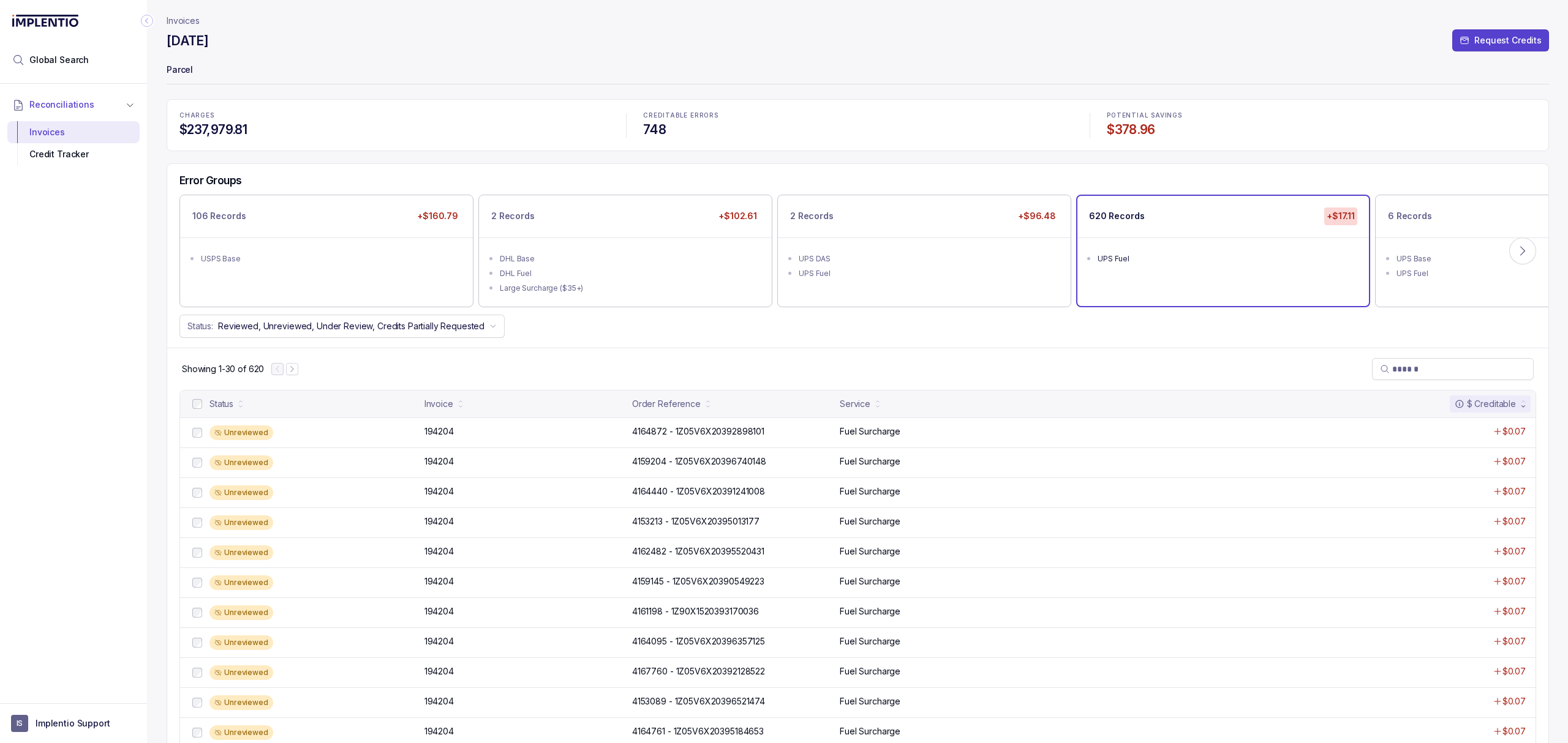
click at [1258, 322] on div "Status: Reviewed, Unreviewed, Under Review, Credits Partially Requested" at bounding box center [858, 327] width 1381 height 24
click at [178, 16] on p "Invoices" at bounding box center [183, 20] width 33 height 12
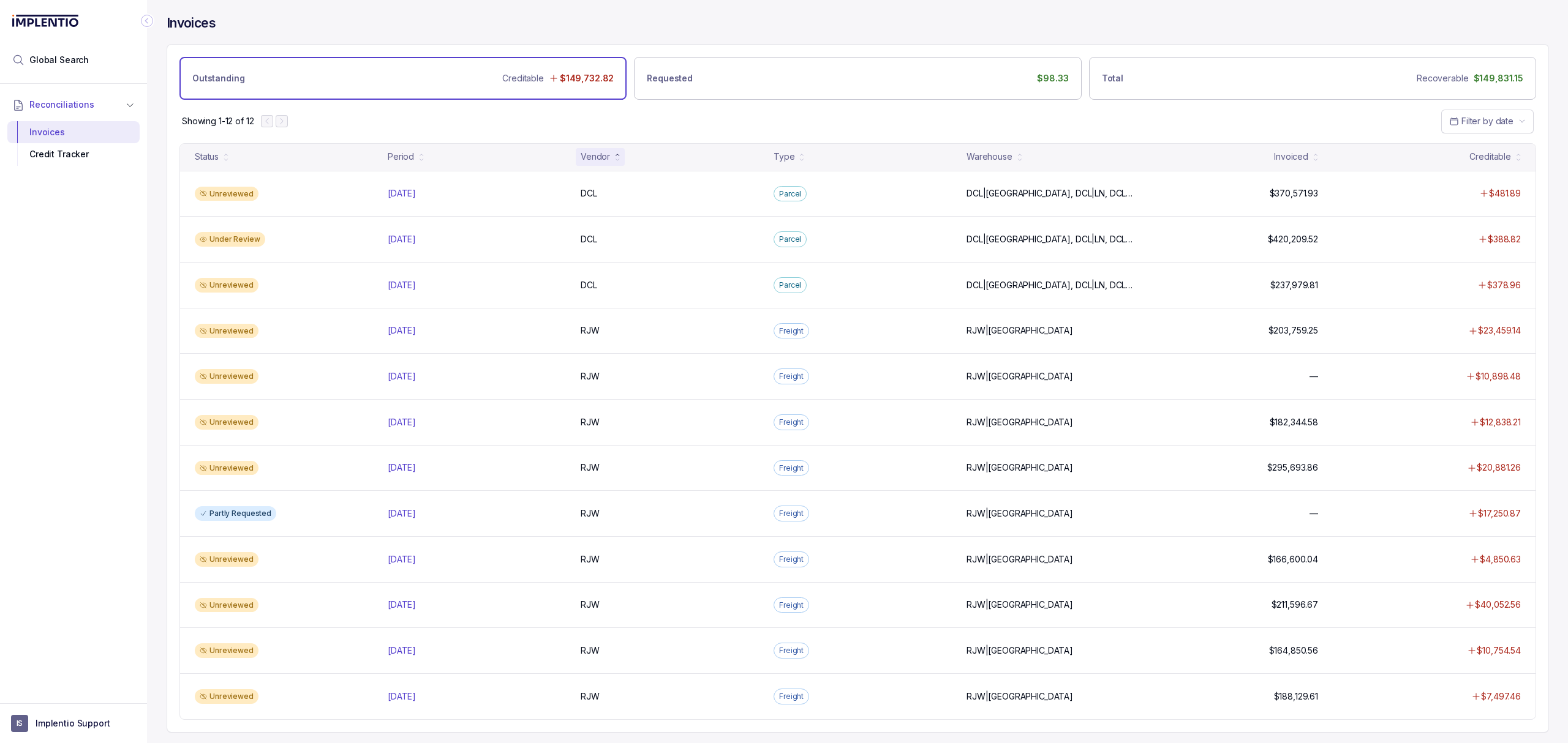
click at [488, 129] on div "Showing 1-12 of 12 Filter by date" at bounding box center [858, 122] width 1381 height 43
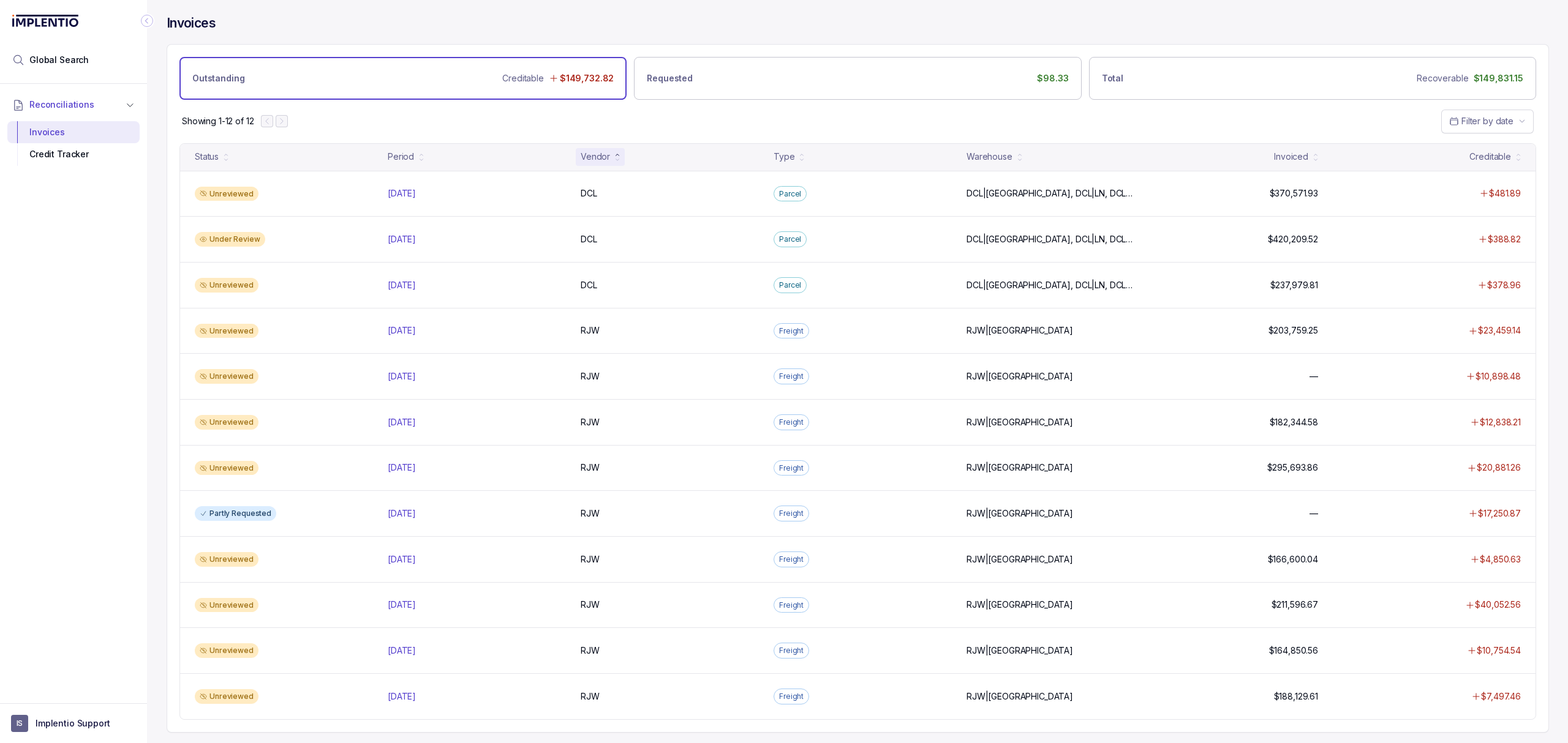
click at [88, 415] on div "Reconciliations Invoices Credit Tracker" at bounding box center [73, 389] width 147 height 612
